Goal: Use online tool/utility: Utilize a website feature to perform a specific function

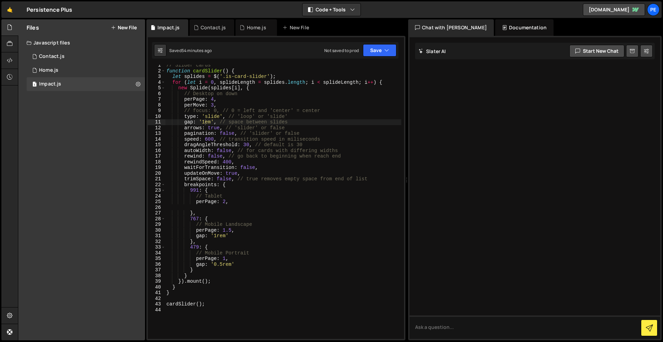
scroll to position [2, 0]
click at [214, 99] on div "// Slider cards function cardSlider ( ) { let splides = $ ( '.is-card-slider' )…" at bounding box center [283, 205] width 236 height 286
click at [378, 49] on button "Save" at bounding box center [379, 50] width 33 height 12
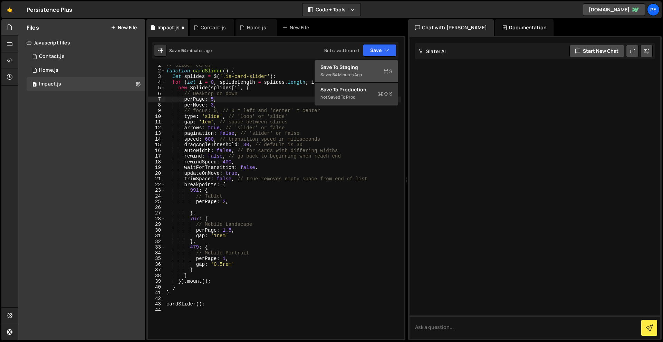
click at [377, 69] on div "Save to Staging S" at bounding box center [356, 67] width 72 height 7
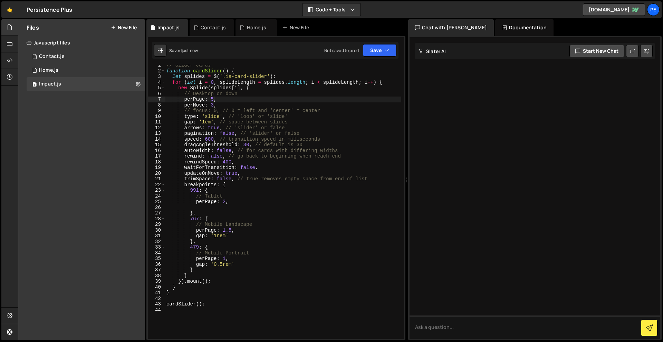
click at [205, 122] on div "// Slider cards function cardSlider ( ) { let splides = $ ( '.is-card-slider' )…" at bounding box center [283, 205] width 236 height 286
click at [378, 54] on button "Save" at bounding box center [379, 50] width 33 height 12
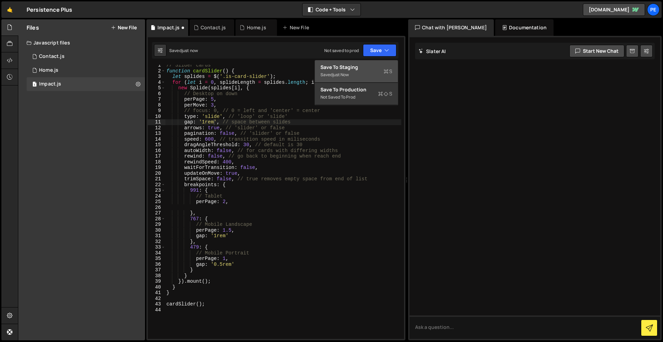
click at [377, 65] on div "Save to Staging S" at bounding box center [356, 67] width 72 height 7
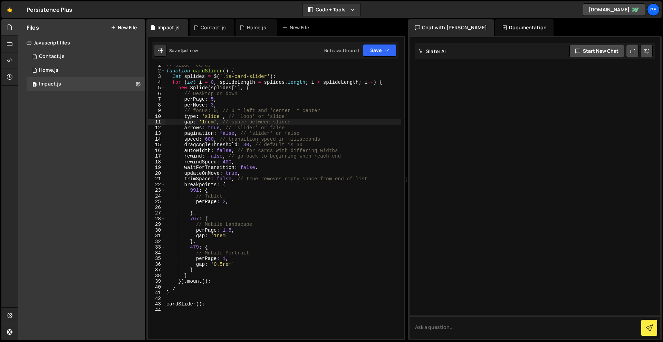
click at [216, 100] on div "// Slider cards function cardSlider ( ) { let splides = $ ( '.is-card-slider' )…" at bounding box center [283, 205] width 236 height 286
click at [212, 99] on div "// Slider cards function cardSlider ( ) { let splides = $ ( '.is-card-slider' )…" at bounding box center [283, 205] width 236 height 286
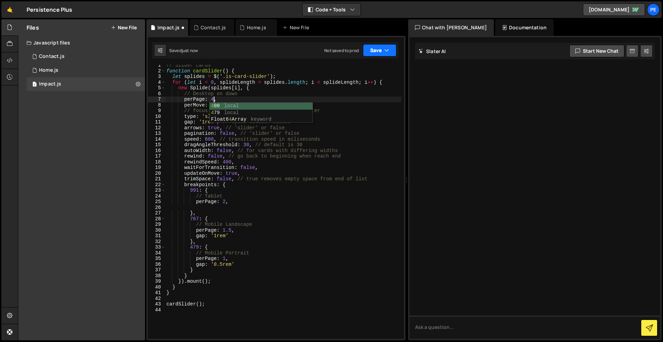
type textarea "perPage: 4,"
click at [385, 49] on icon "button" at bounding box center [386, 50] width 5 height 7
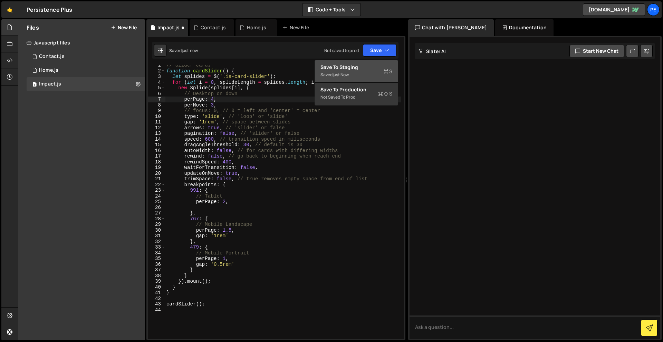
click at [381, 69] on div "Save to Staging S" at bounding box center [356, 67] width 72 height 7
